Goal: Task Accomplishment & Management: Use online tool/utility

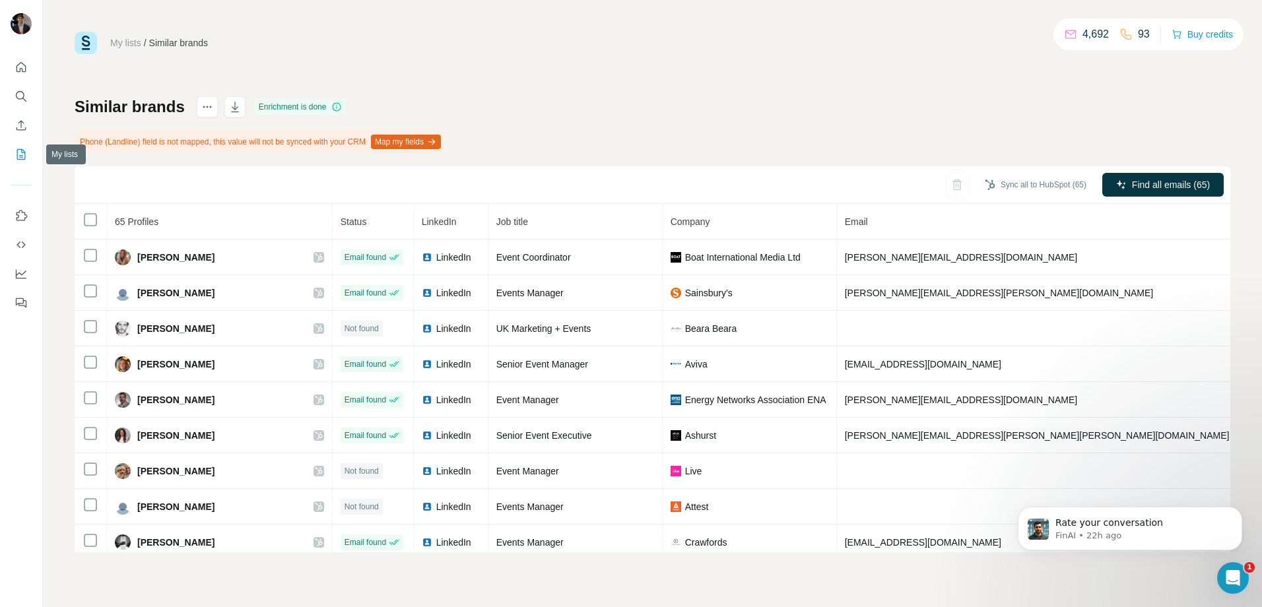
scroll to position [1122, 0]
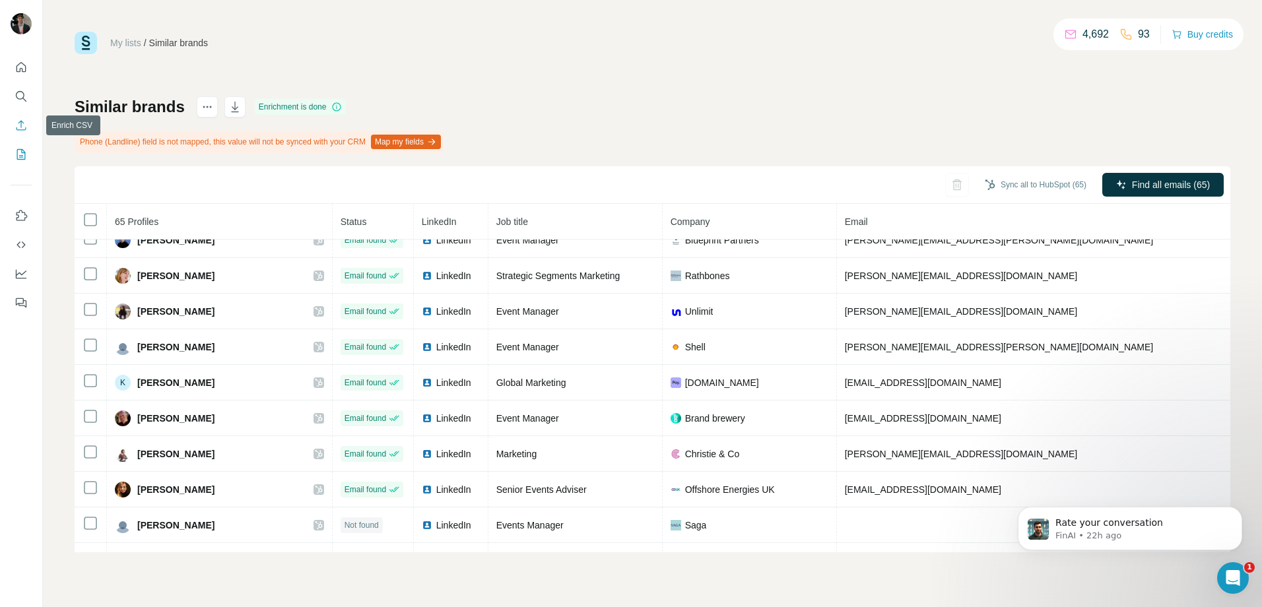
click at [21, 123] on icon "Enrich CSV" at bounding box center [22, 125] width 10 height 10
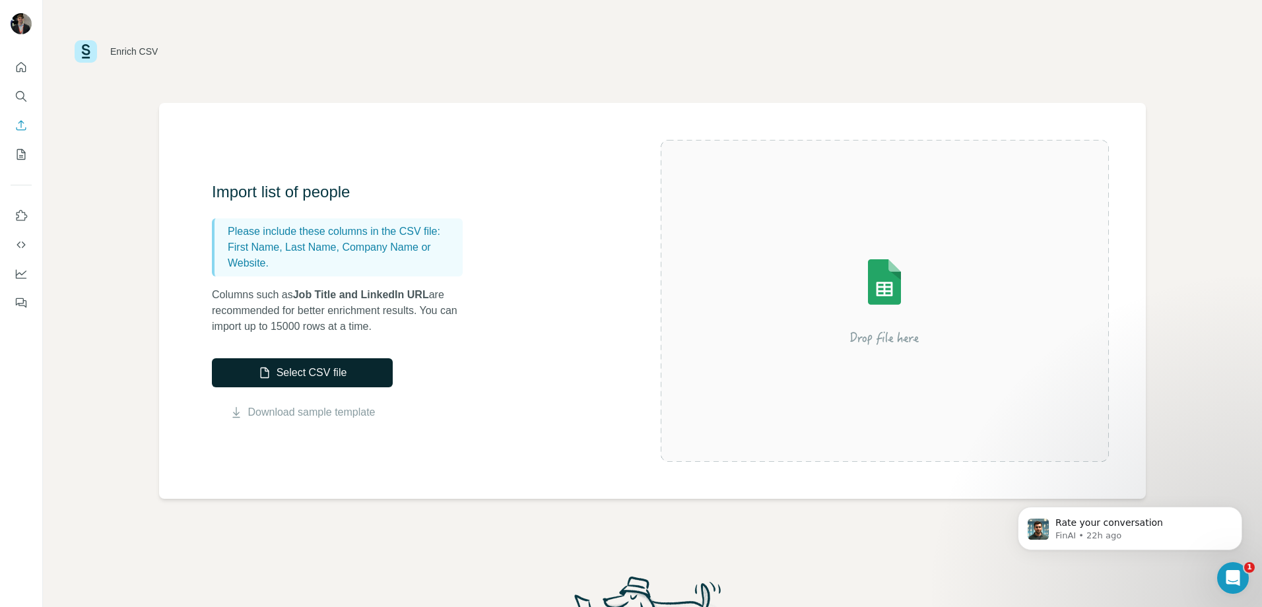
click at [269, 378] on icon "button" at bounding box center [264, 372] width 13 height 13
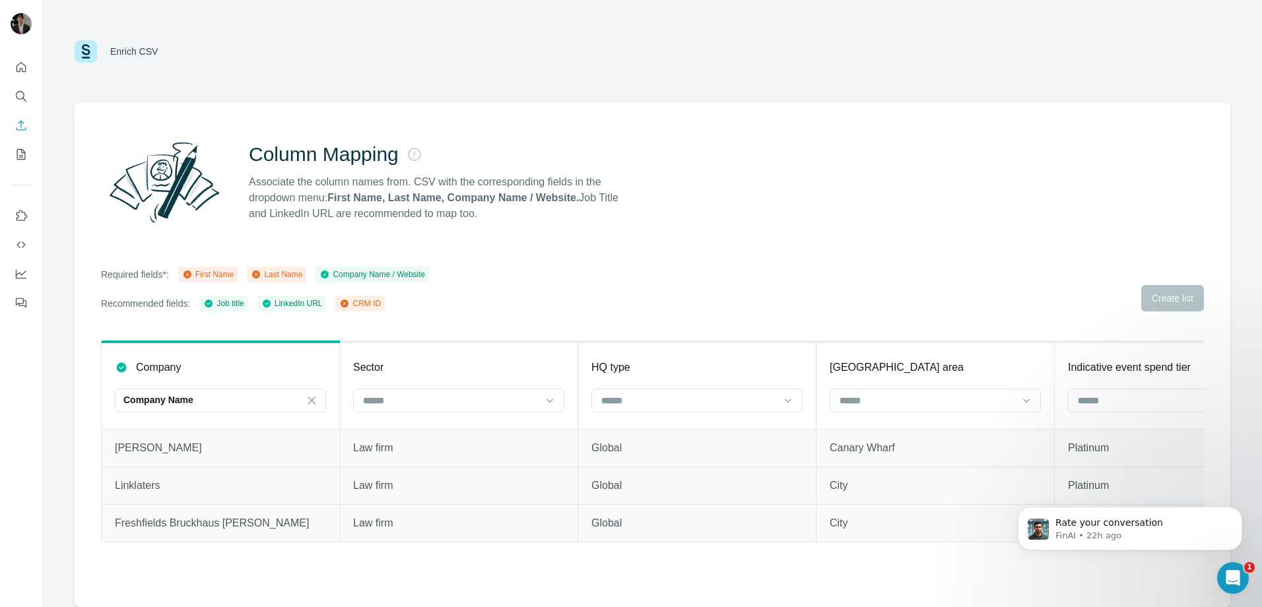
click at [215, 275] on div "First Name" at bounding box center [208, 275] width 52 height 12
click at [1171, 299] on div "Required fields*: First Name Last Name Company Name / Website Recommended field…" at bounding box center [652, 289] width 1103 height 45
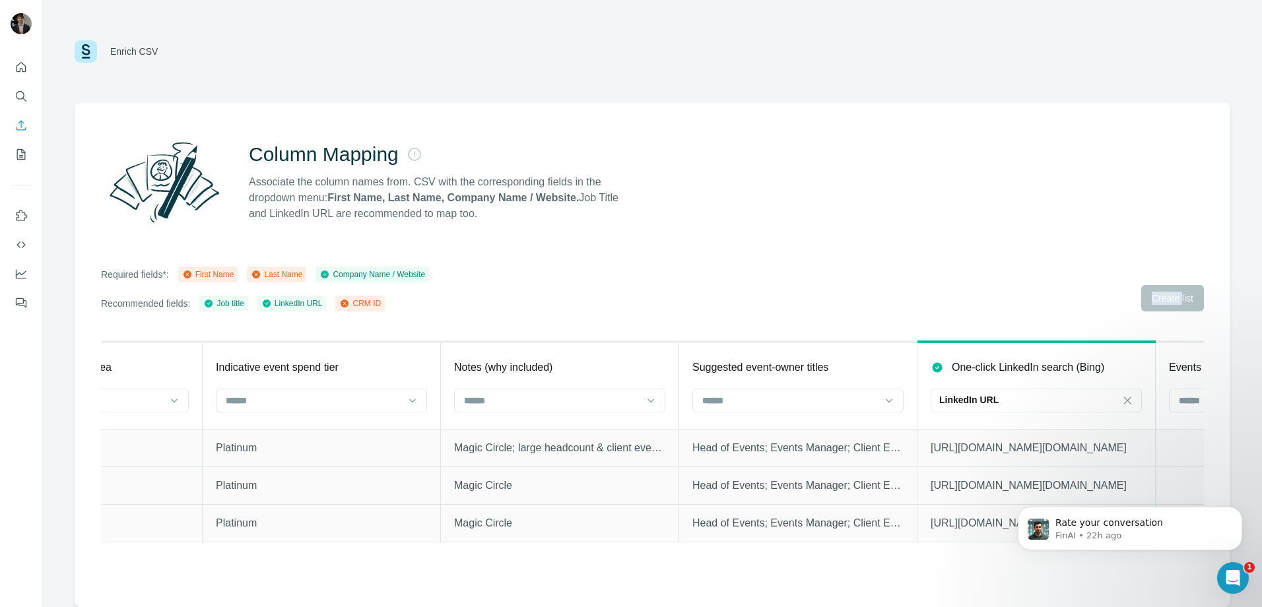
scroll to position [0, 856]
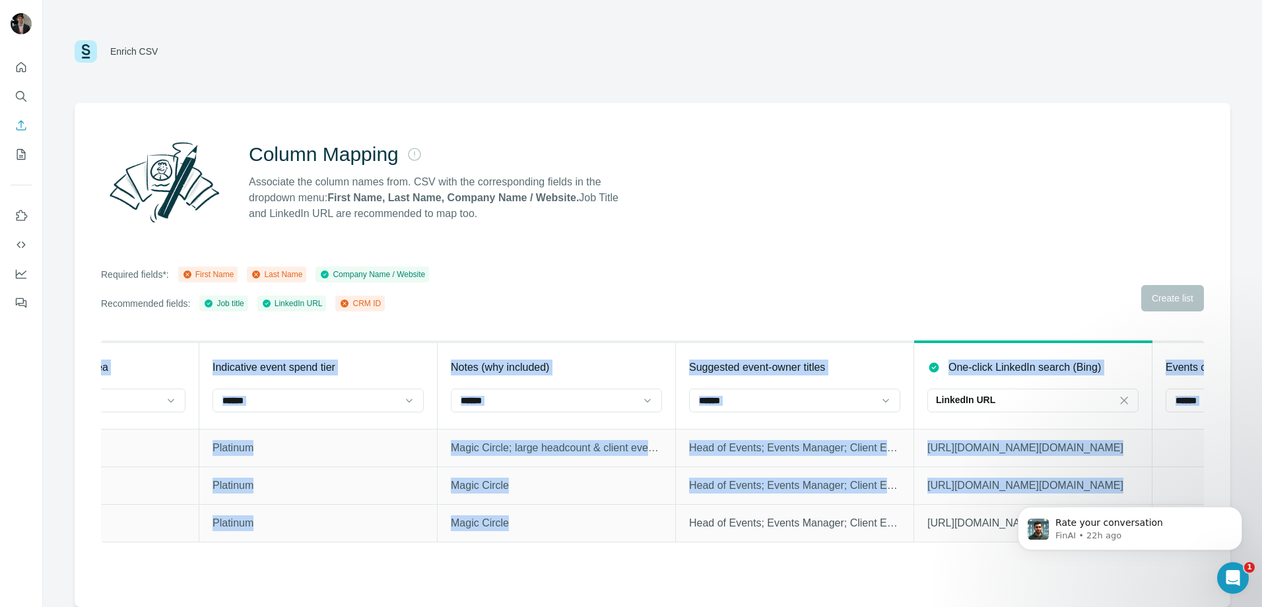
drag, startPoint x: 580, startPoint y: 542, endPoint x: 555, endPoint y: 549, distance: 25.5
click at [555, 543] on div "Company Company Name Sector HQ type [GEOGRAPHIC_DATA] area Indicative event spe…" at bounding box center [652, 442] width 1103 height 202
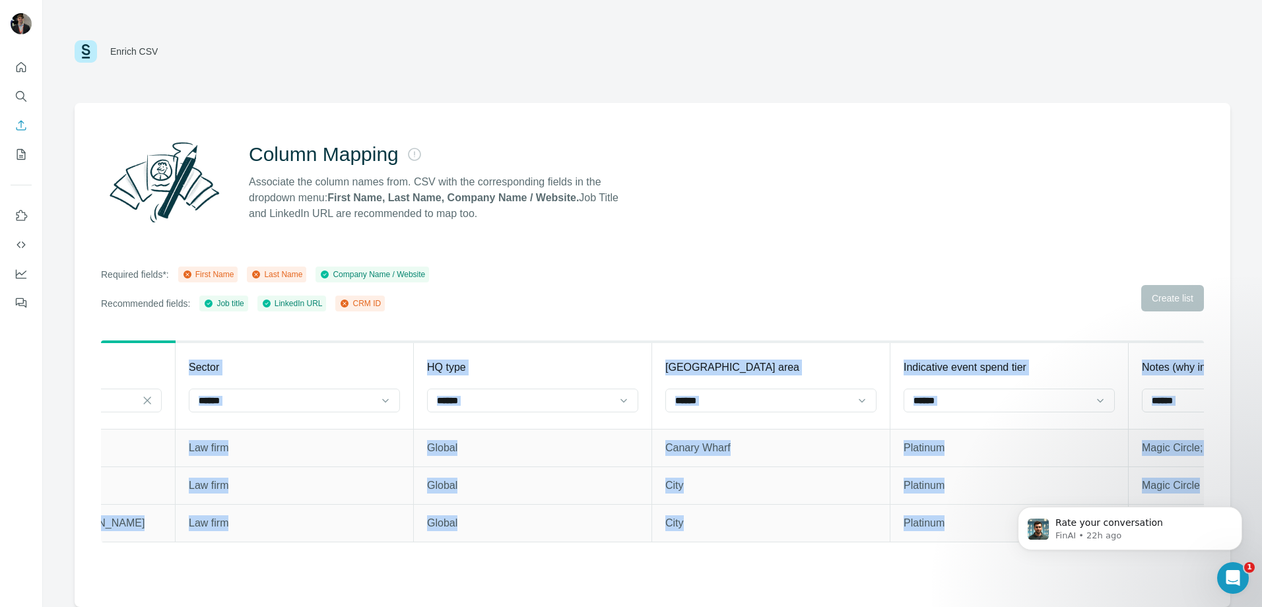
scroll to position [0, 0]
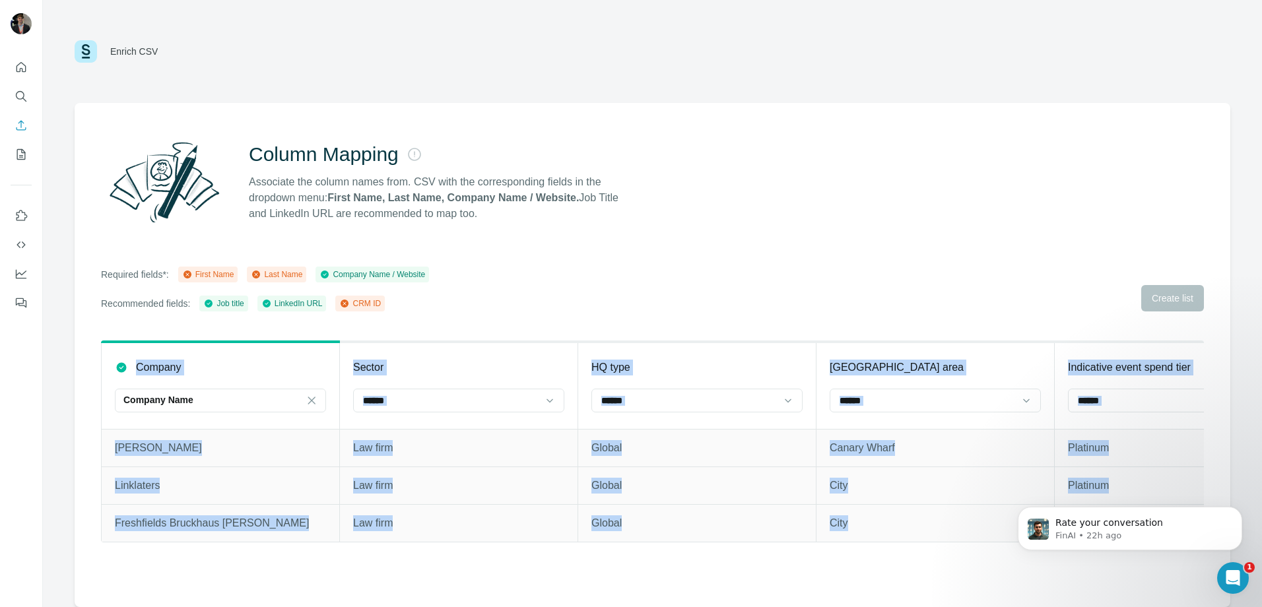
click at [145, 502] on td "Linklaters" at bounding box center [221, 486] width 238 height 38
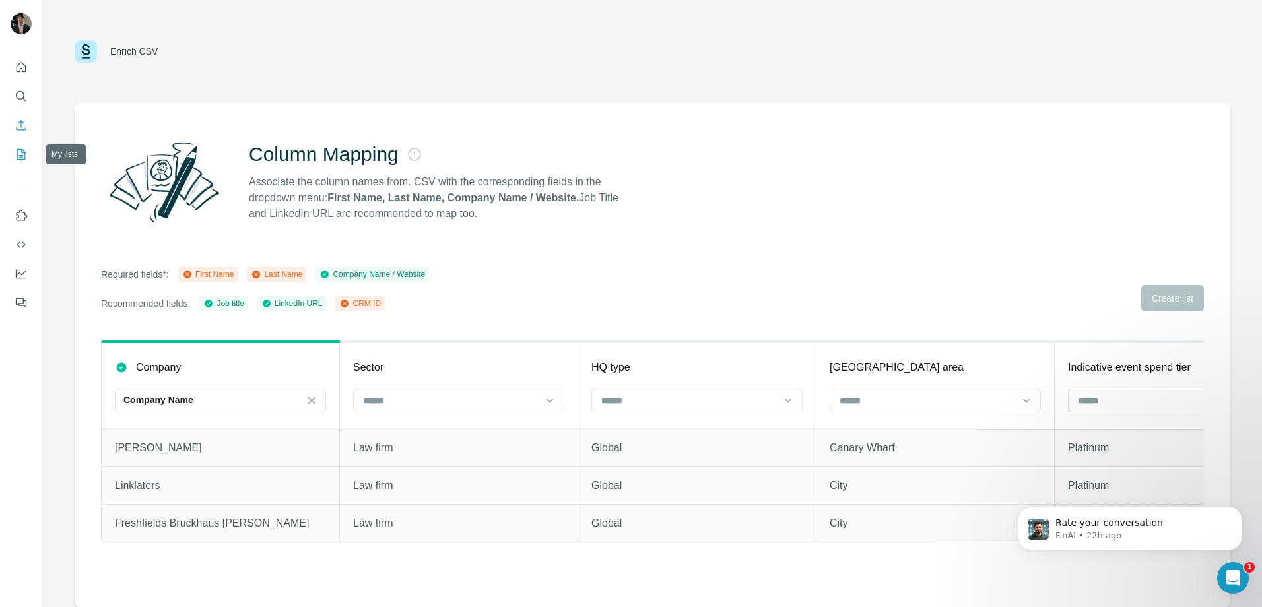
click at [17, 158] on icon "My lists" at bounding box center [21, 154] width 9 height 11
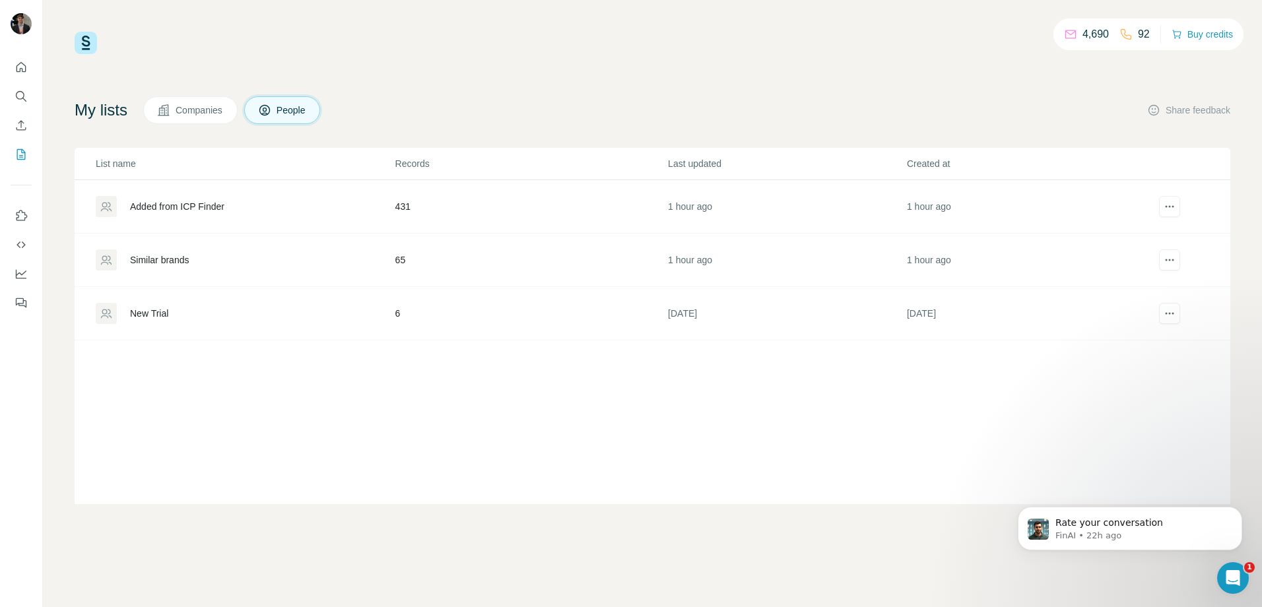
click at [11, 143] on button "My lists" at bounding box center [21, 155] width 21 height 24
